Goal: Task Accomplishment & Management: Use online tool/utility

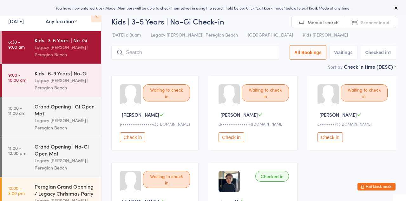
click at [22, 23] on link "[DATE]" at bounding box center [16, 20] width 16 height 7
click at [20, 23] on link "[DATE]" at bounding box center [16, 20] width 16 height 7
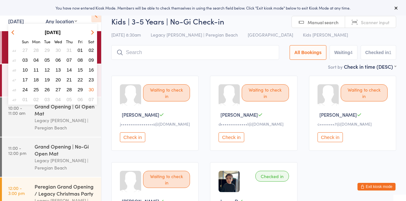
click at [90, 35] on button "button" at bounding box center [92, 32] width 10 height 9
click at [91, 35] on button "button" at bounding box center [92, 32] width 10 height 9
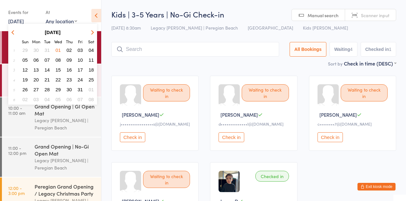
click at [93, 36] on button "button" at bounding box center [92, 32] width 10 height 9
click at [91, 36] on button "button" at bounding box center [92, 32] width 10 height 9
click at [93, 35] on button "button" at bounding box center [92, 32] width 10 height 9
click at [92, 36] on button "button" at bounding box center [92, 32] width 10 height 9
click at [91, 36] on button "button" at bounding box center [92, 32] width 10 height 9
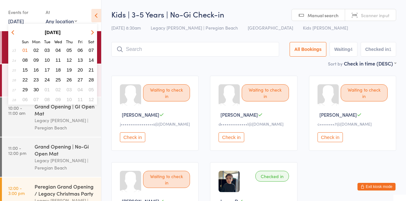
click at [91, 36] on button "button" at bounding box center [92, 32] width 10 height 9
click at [92, 35] on button "button" at bounding box center [92, 32] width 10 height 9
click at [37, 74] on button "15" at bounding box center [36, 69] width 10 height 9
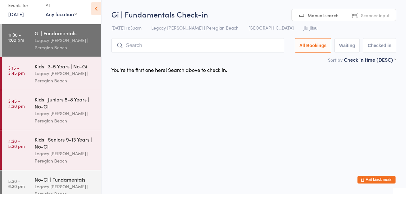
click at [153, 54] on input "search" at bounding box center [197, 52] width 173 height 15
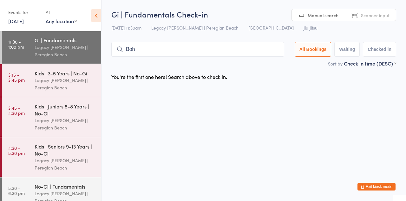
type input "Boh"
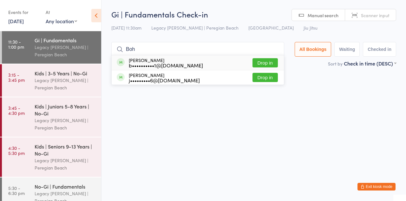
click at [273, 63] on button "Drop in" at bounding box center [265, 62] width 25 height 9
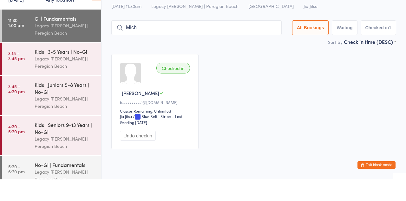
type input "Mich"
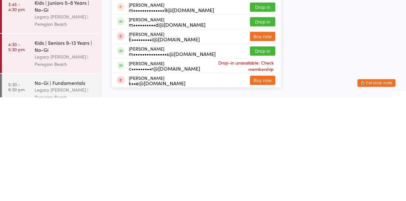
scroll to position [13, 0]
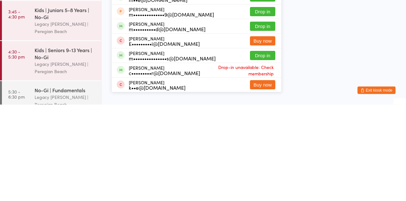
click at [271, 152] on button "Drop in" at bounding box center [262, 151] width 25 height 9
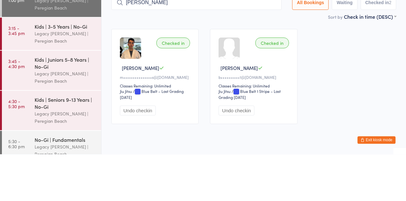
type input "[PERSON_NAME]"
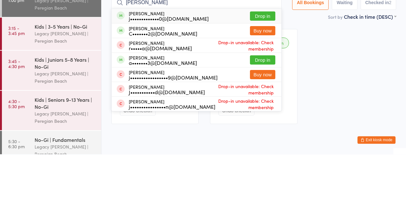
click at [274, 66] on button "Drop in" at bounding box center [262, 62] width 25 height 9
